Goal: Information Seeking & Learning: Learn about a topic

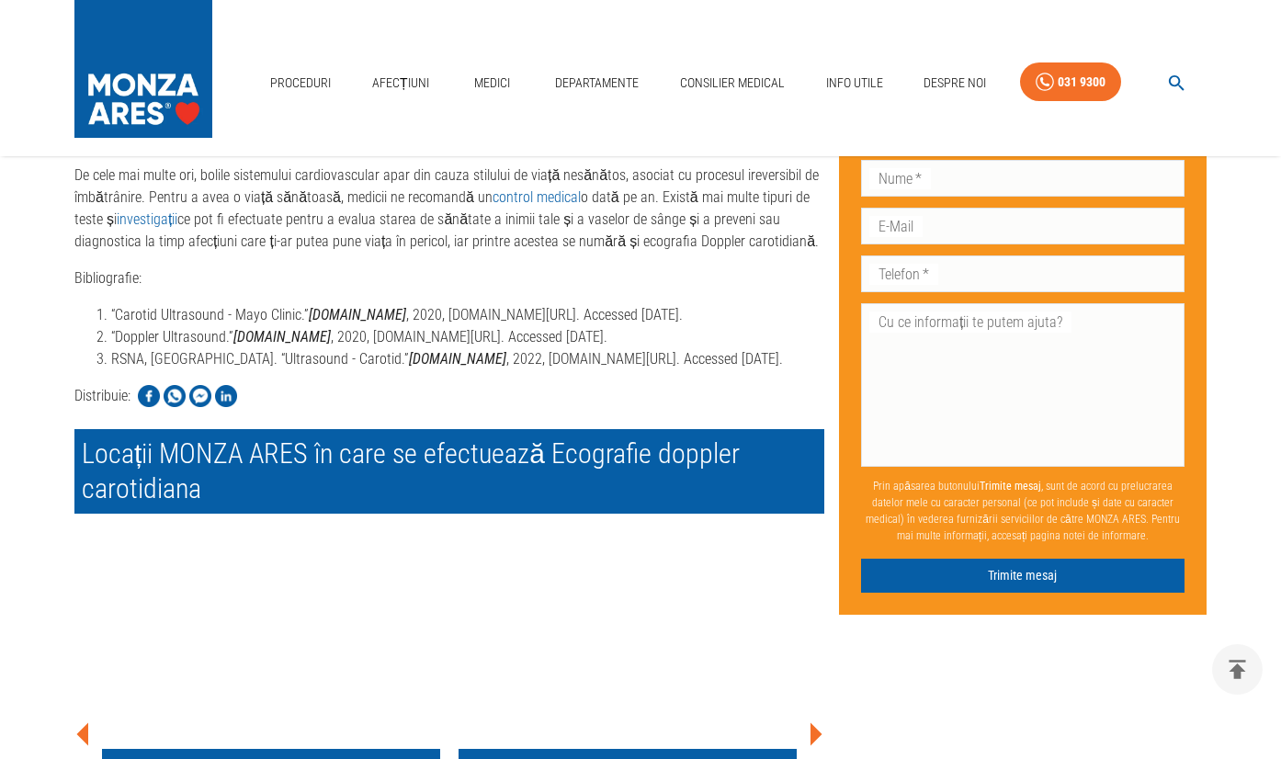
scroll to position [4558, 0]
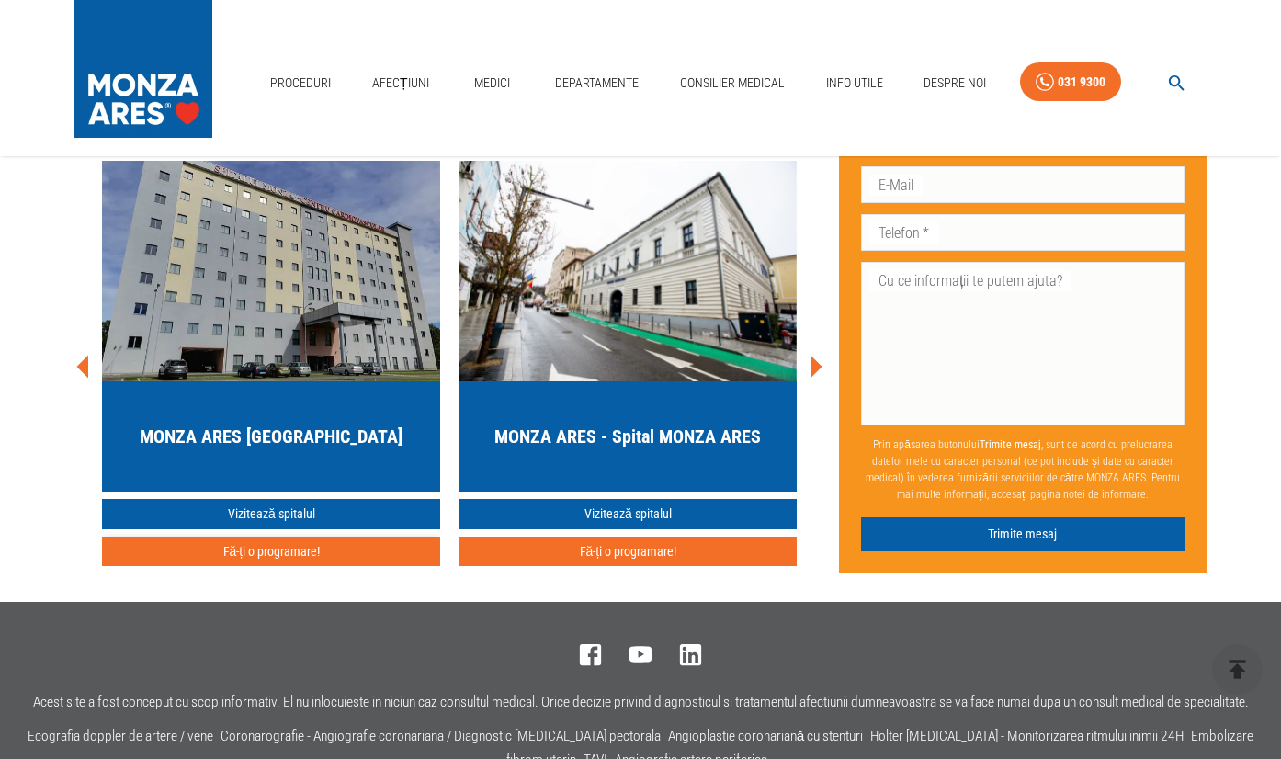
click at [272, 567] on button "Fă-ți o programare!" at bounding box center [271, 552] width 338 height 30
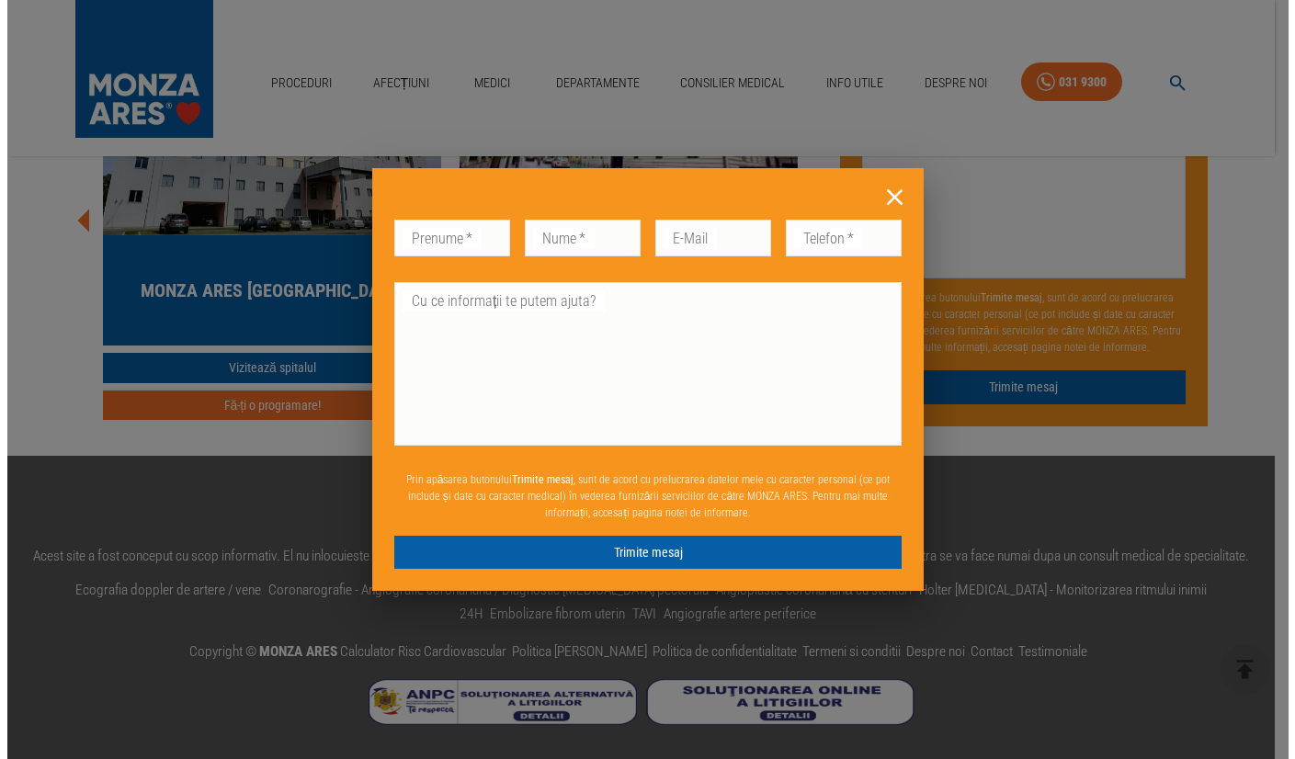
scroll to position [3837, 0]
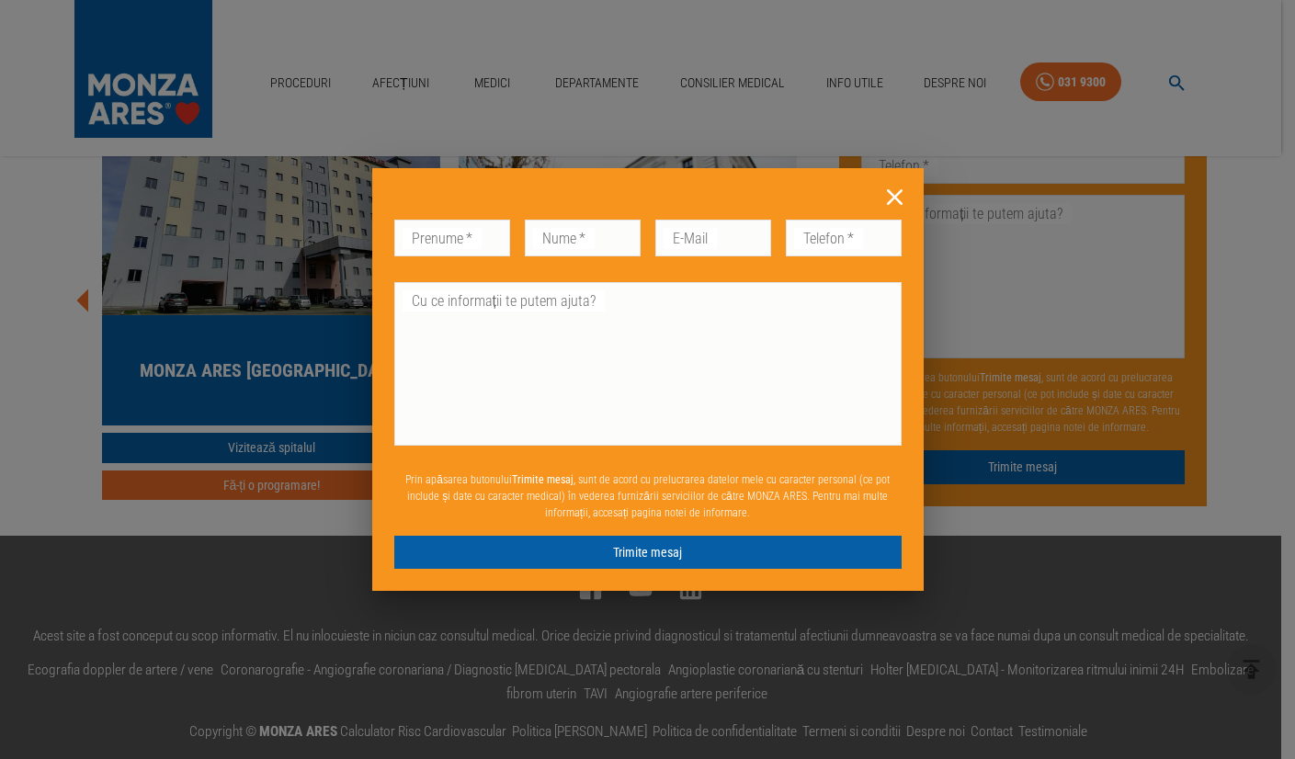
click at [900, 197] on icon at bounding box center [894, 197] width 28 height 28
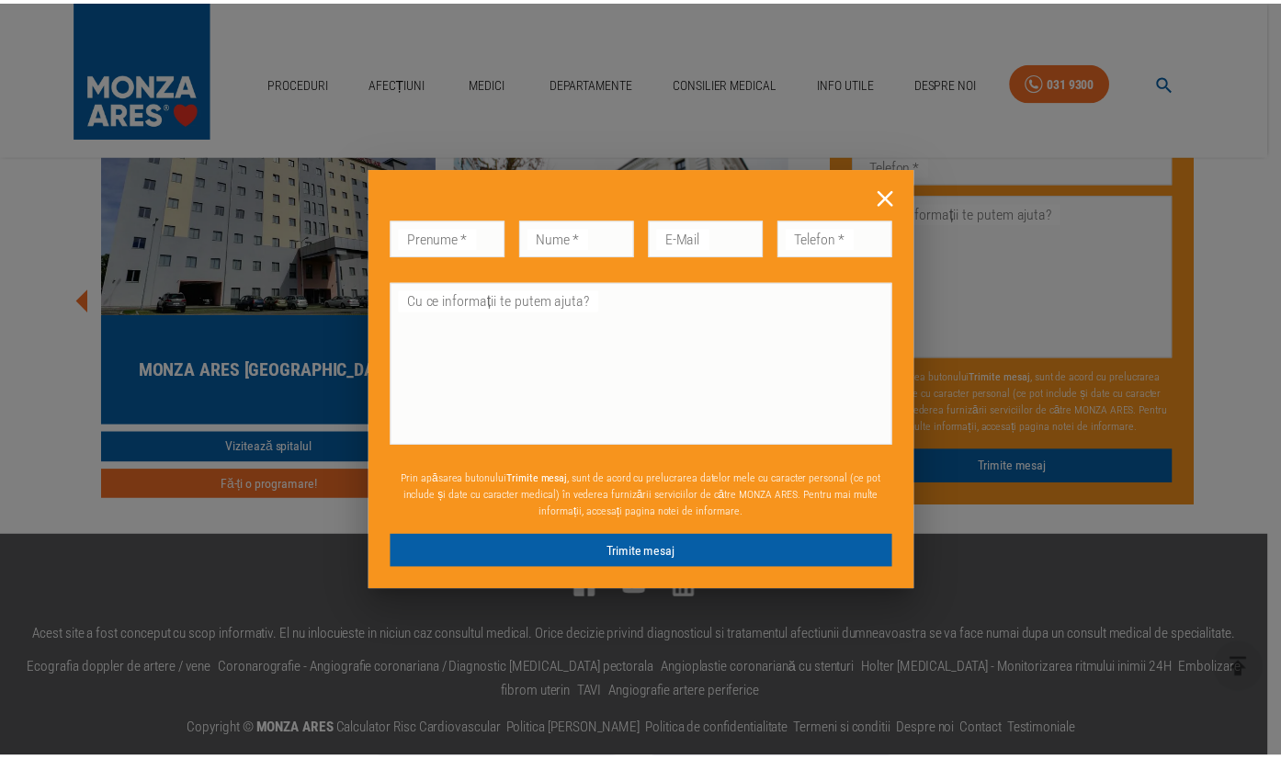
scroll to position [3817, 0]
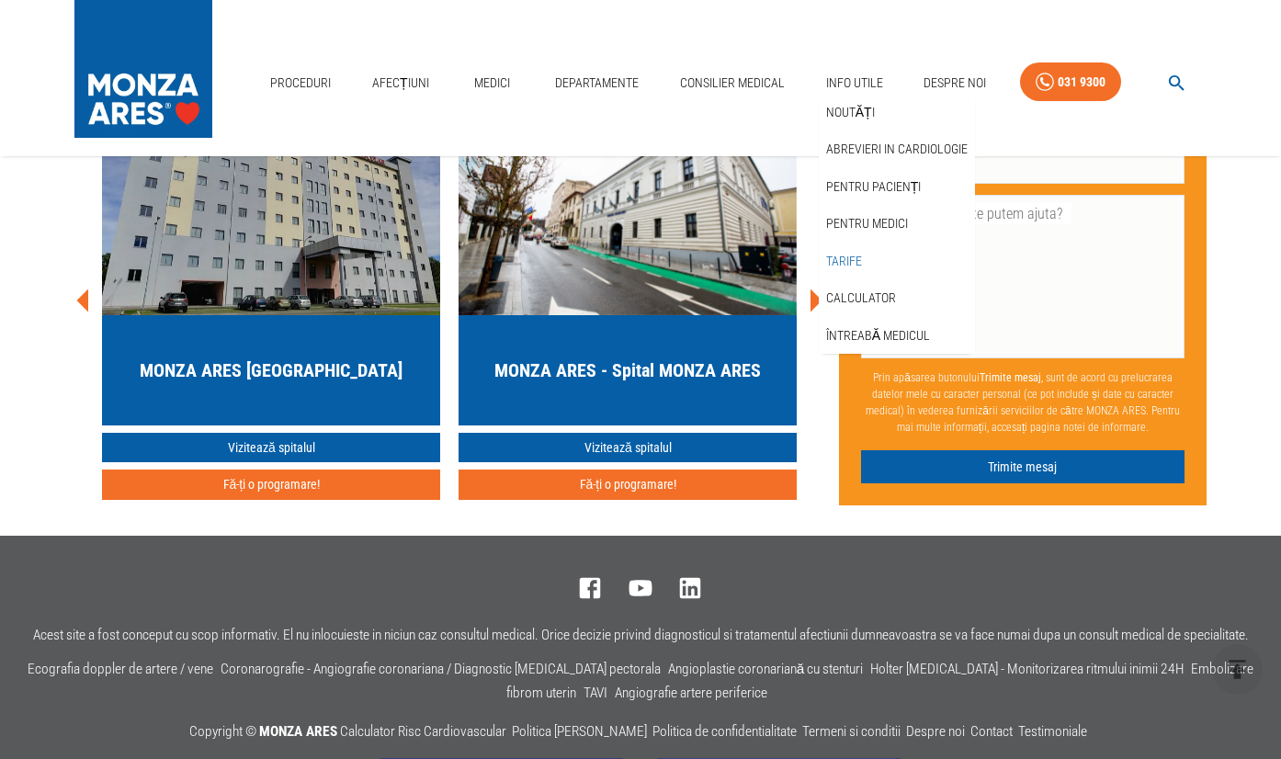
click at [844, 259] on link "Tarife" at bounding box center [843, 261] width 43 height 30
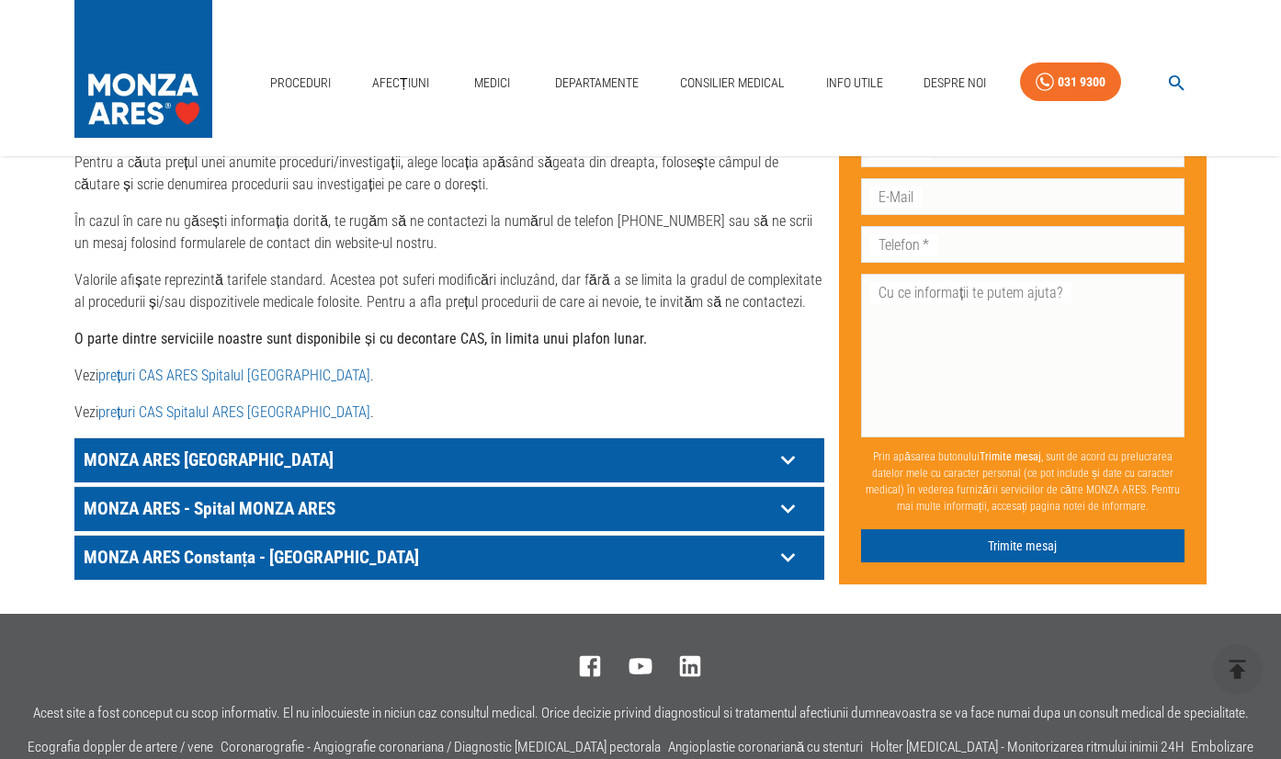
scroll to position [1025, 0]
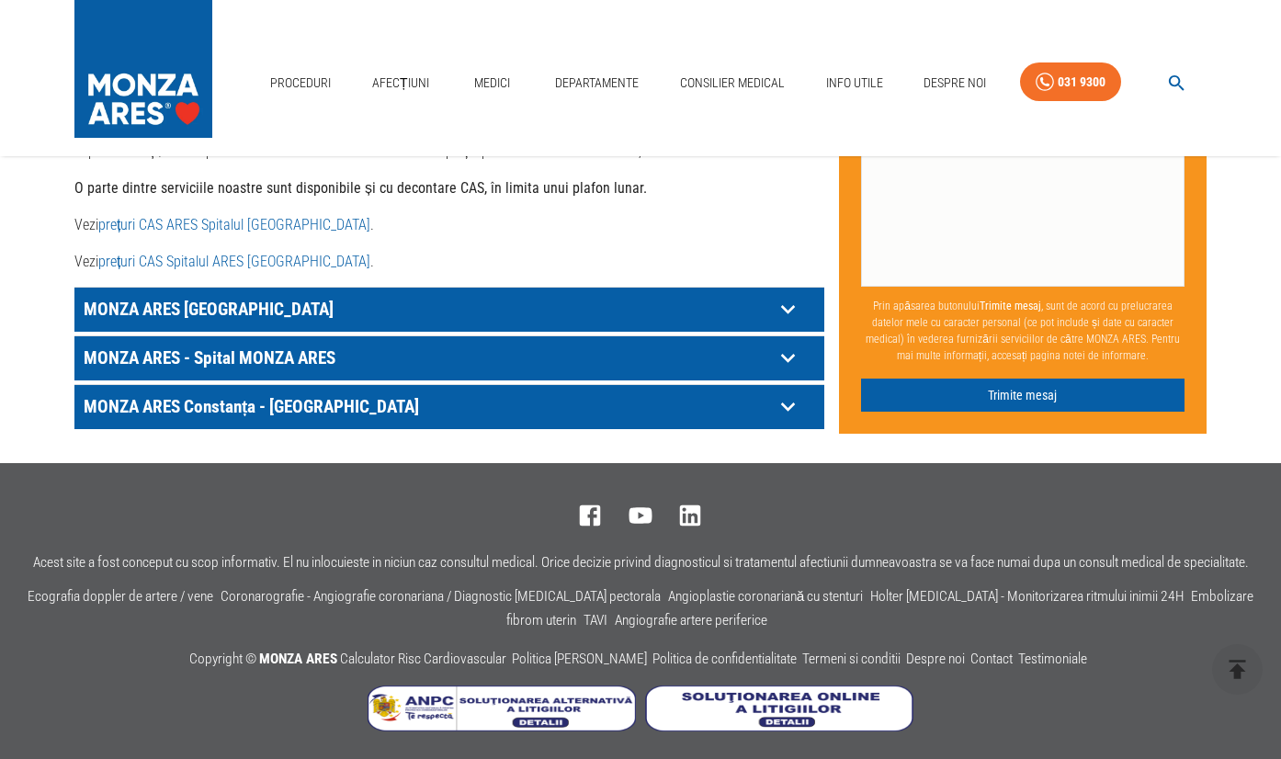
click at [791, 354] on icon at bounding box center [788, 358] width 14 height 9
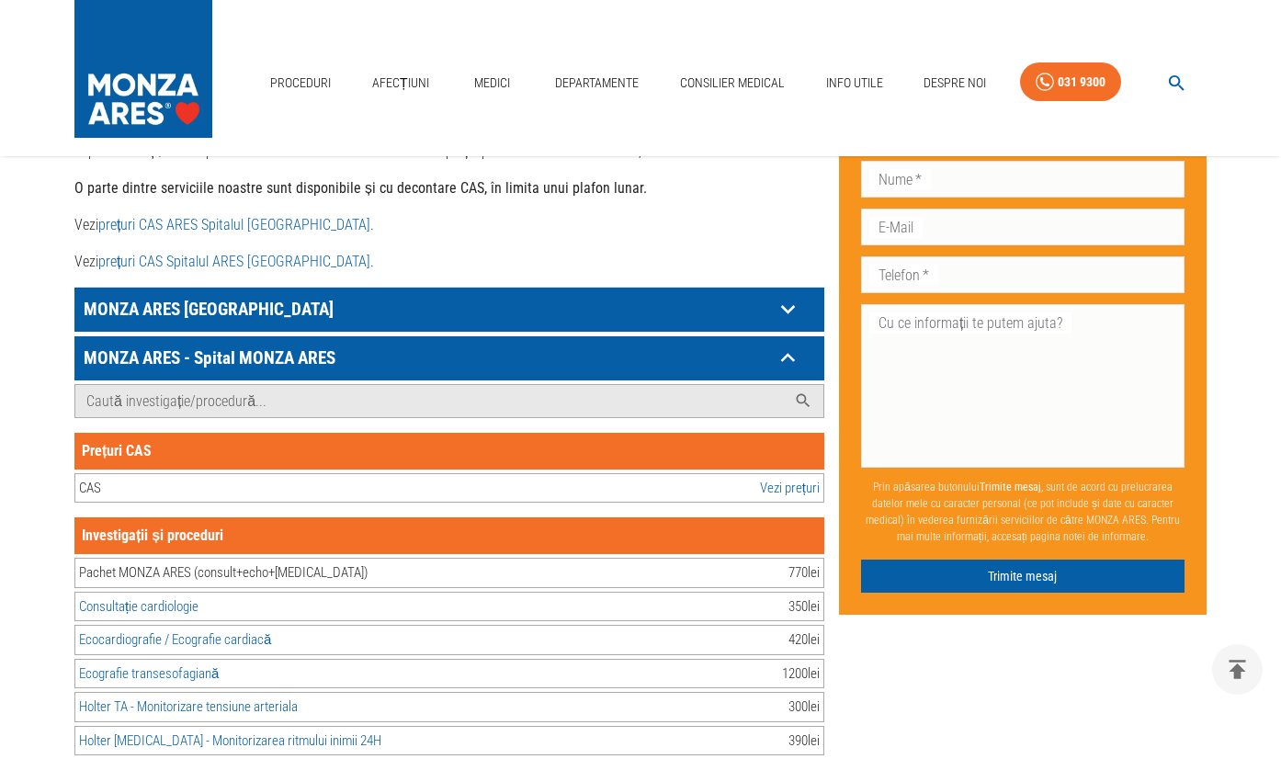
click at [1182, 81] on icon "button" at bounding box center [1176, 83] width 21 height 21
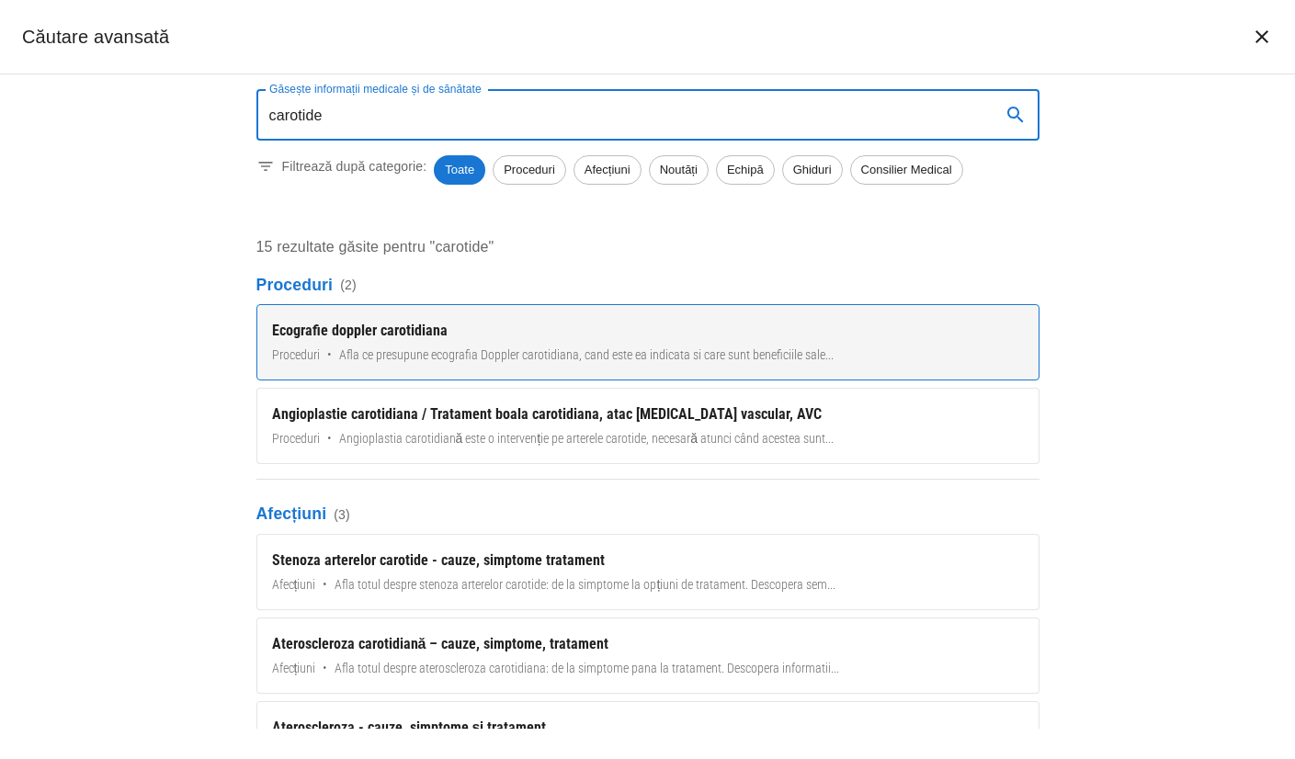
type input "carotide"
click at [408, 336] on div "Ecografie doppler carotidiana" at bounding box center [648, 331] width 752 height 22
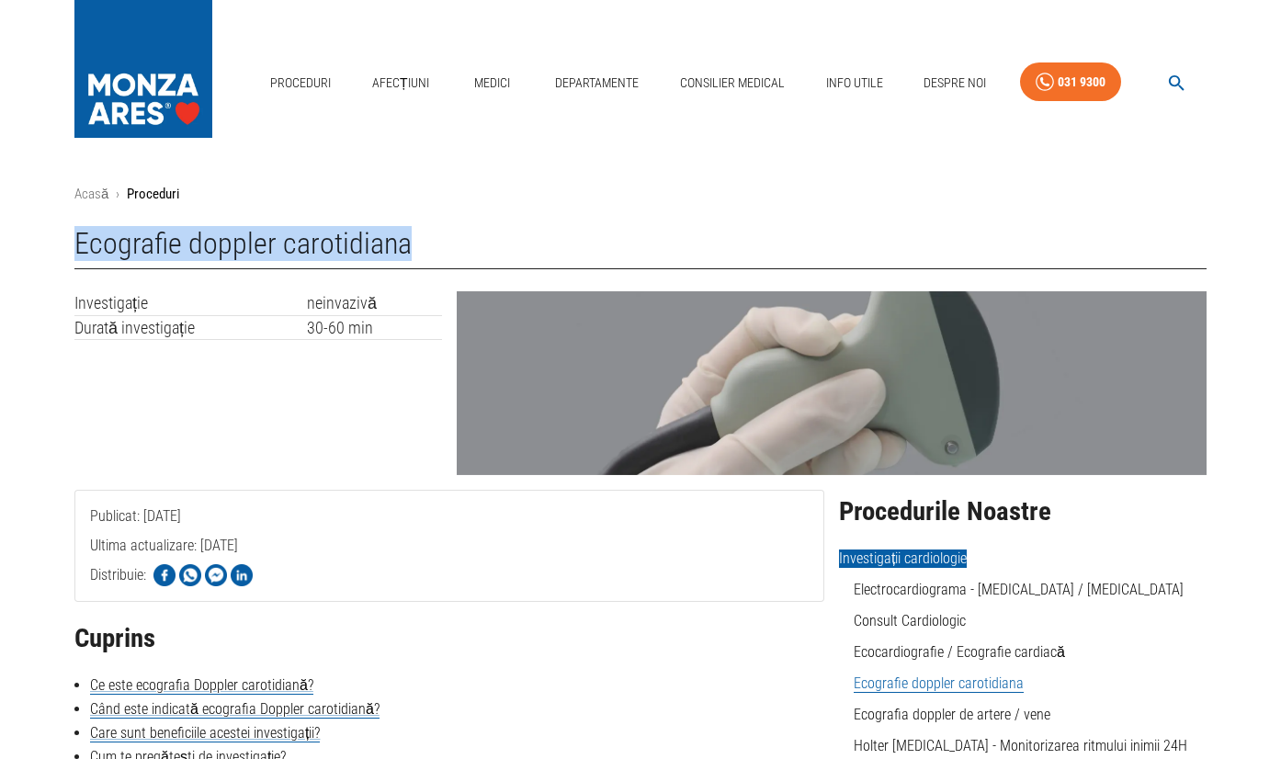
drag, startPoint x: 80, startPoint y: 243, endPoint x: 405, endPoint y: 247, distance: 325.3
click at [405, 247] on h1 "Ecografie doppler carotidiana" at bounding box center [640, 248] width 1132 height 42
copy h1 "Ecografie doppler carotidiana"
click at [1183, 74] on icon "button" at bounding box center [1176, 83] width 21 height 21
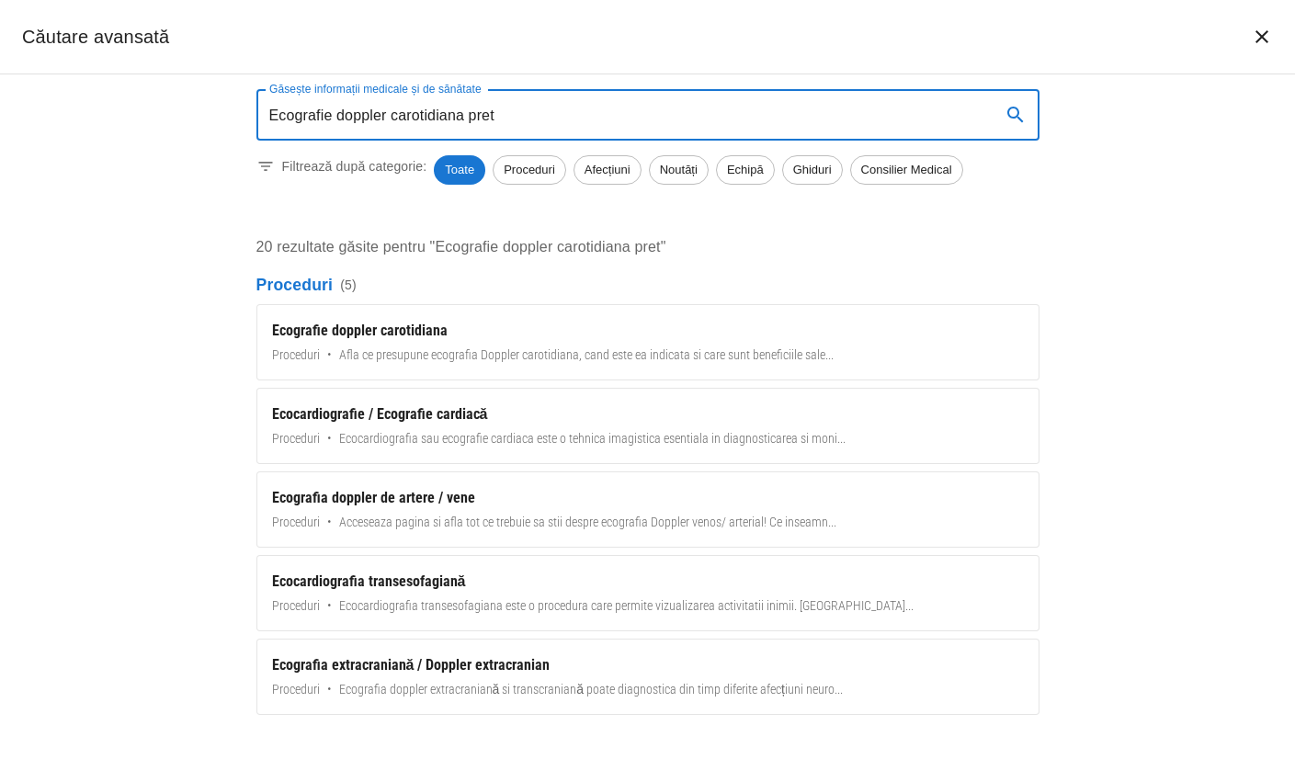
type input "Ecografie doppler carotidiana pret"
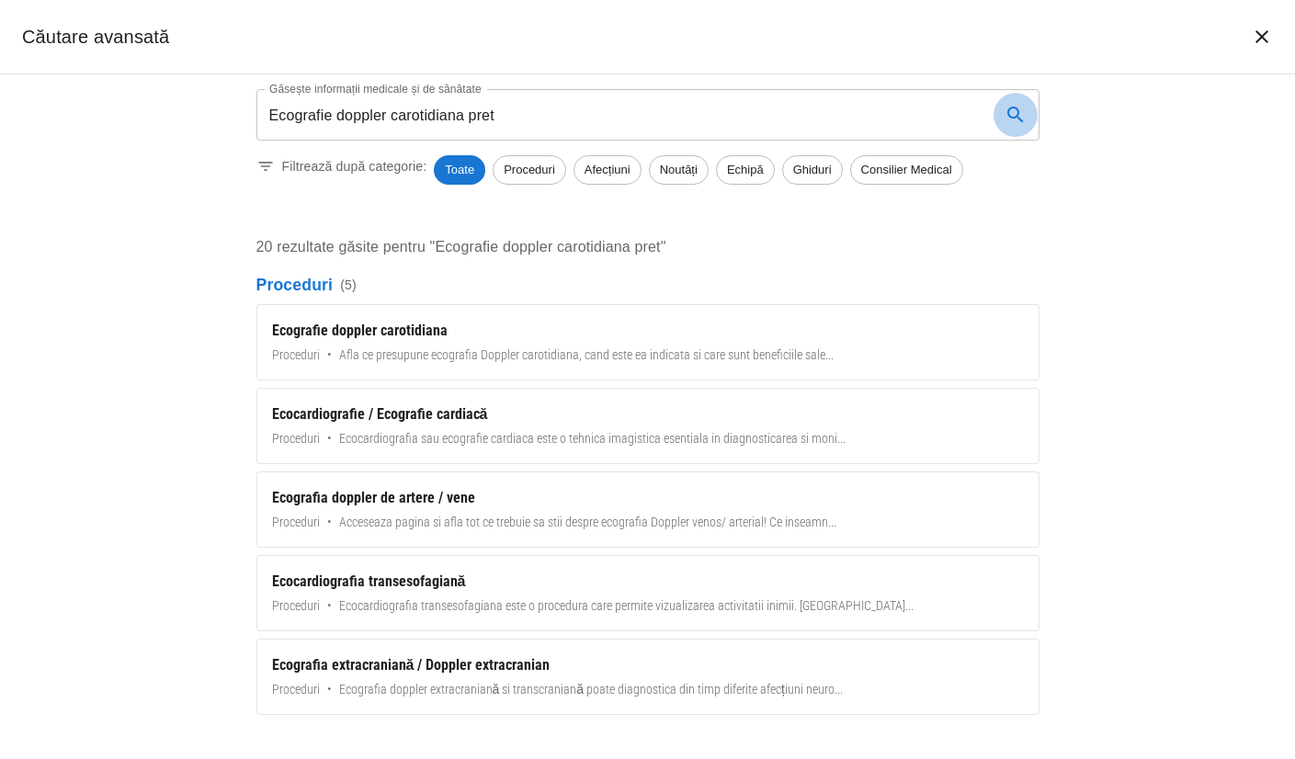
click at [1012, 113] on icon "search" at bounding box center [1015, 115] width 22 height 22
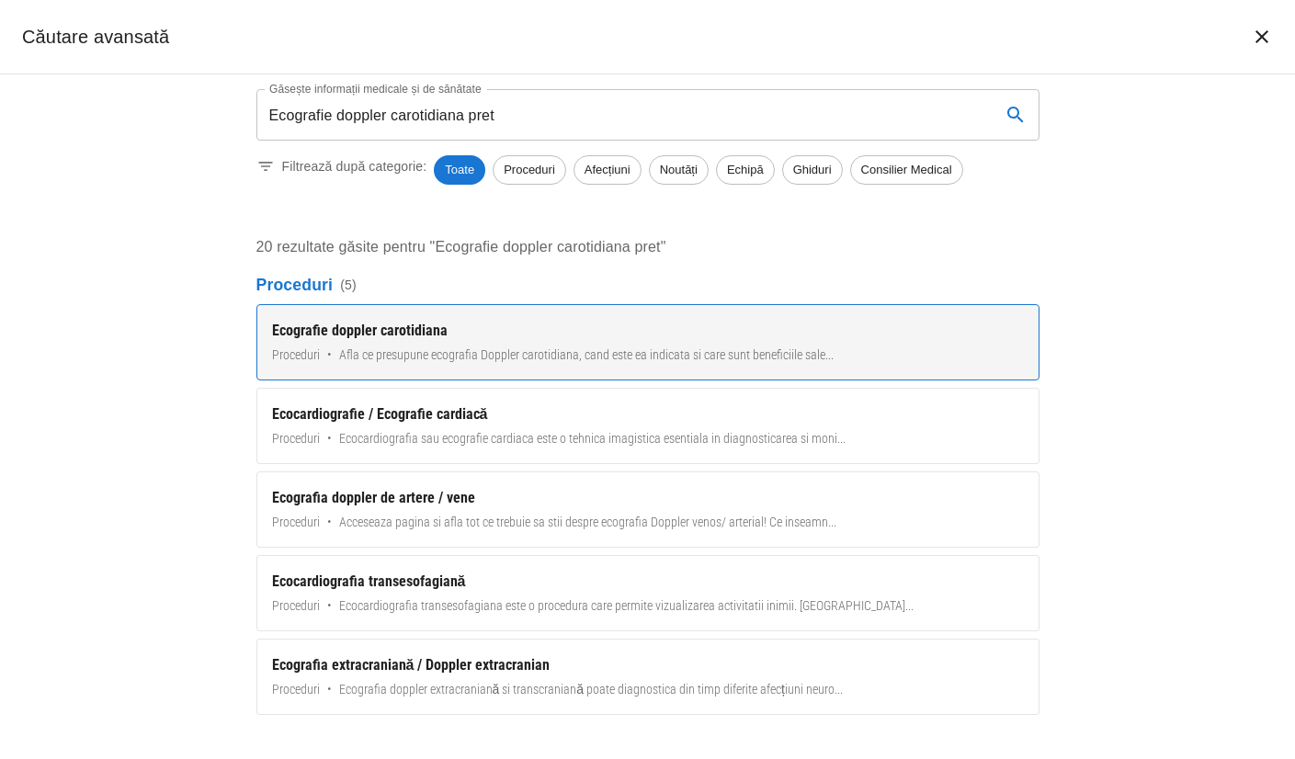
click at [494, 345] on span "Afla ce presupune ecografia Doppler carotidiana, cand este ea indicata si care …" at bounding box center [586, 354] width 494 height 19
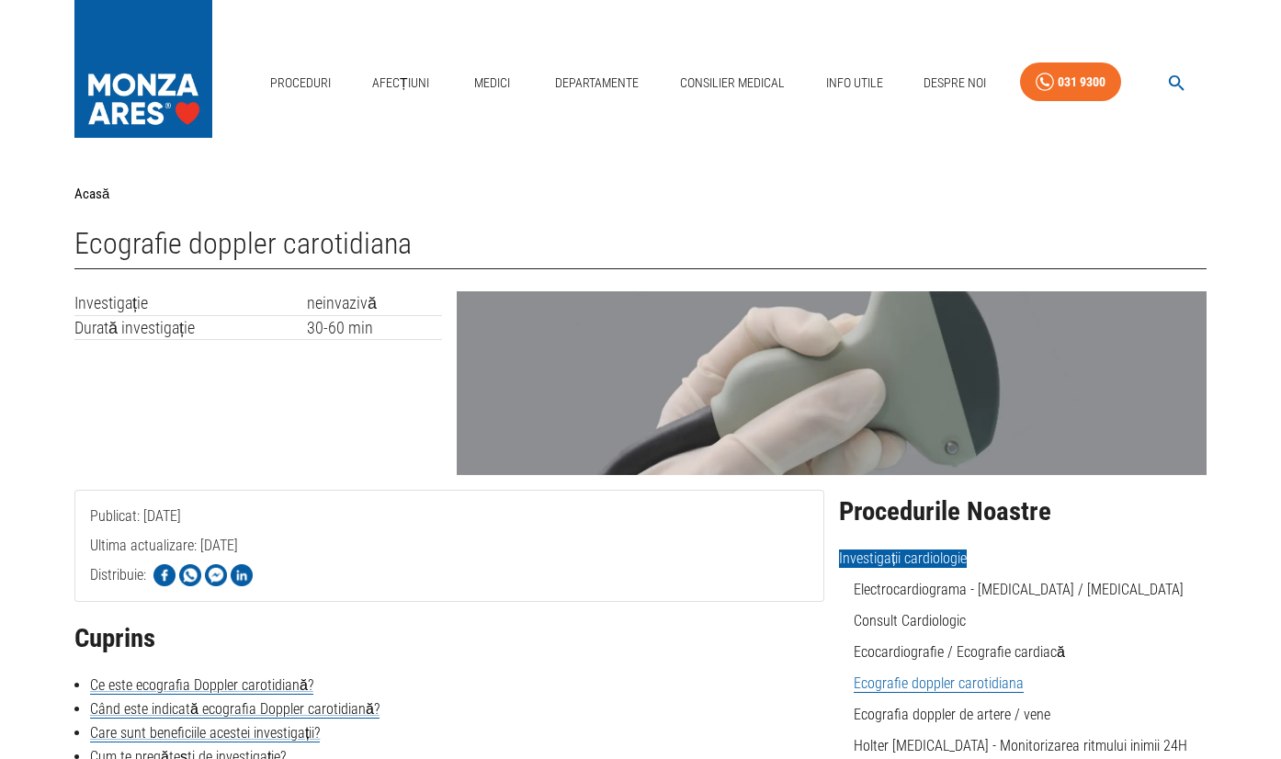
scroll to position [1025, 0]
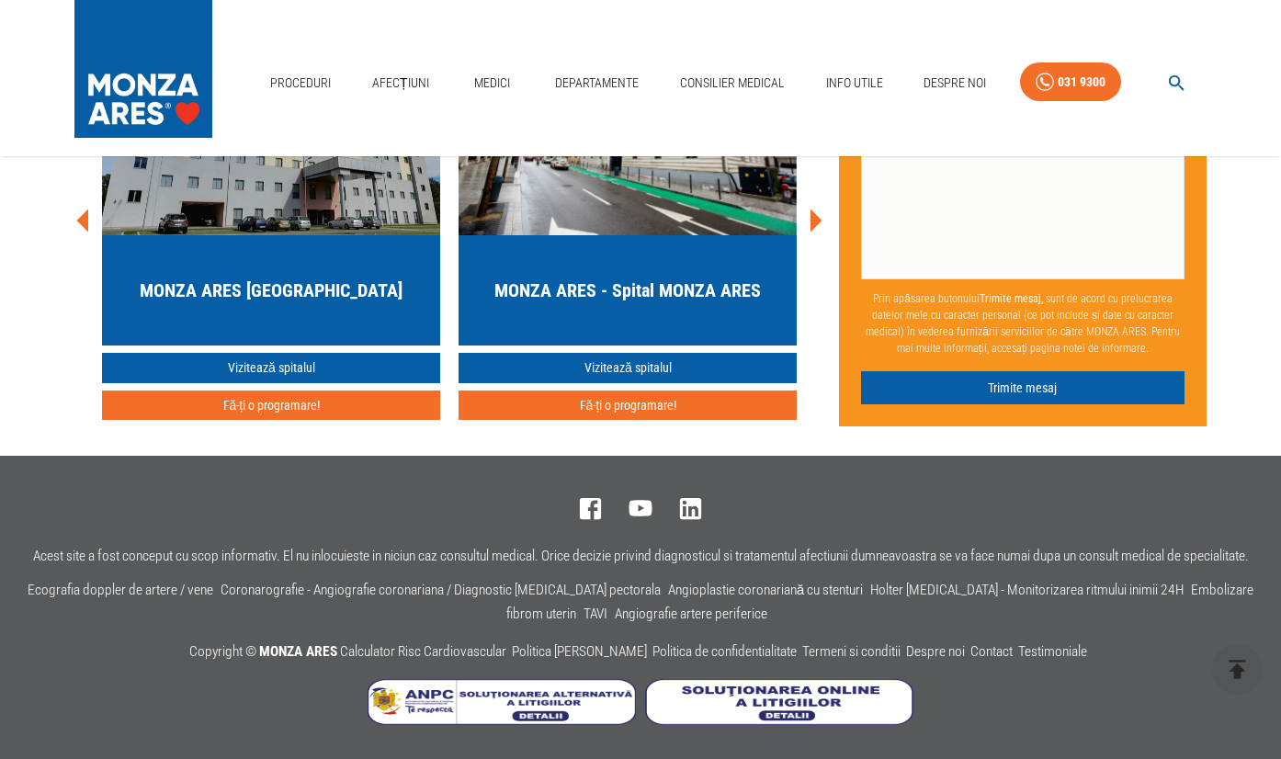
scroll to position [4000, 0]
